Goal: Information Seeking & Learning: Learn about a topic

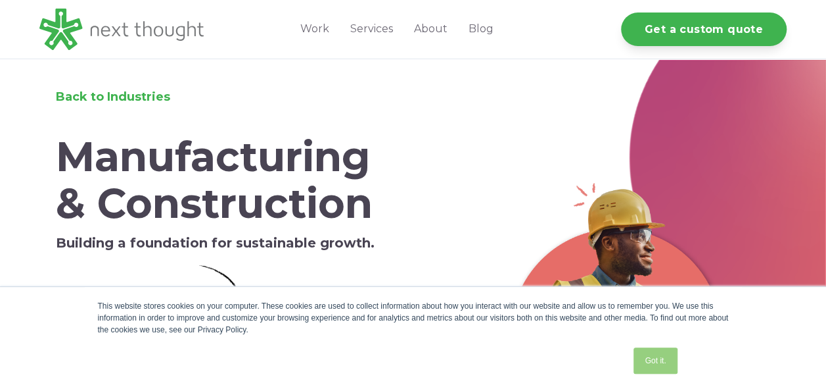
click at [654, 362] on link "Got it." at bounding box center [655, 360] width 43 height 26
